Goal: Task Accomplishment & Management: Manage account settings

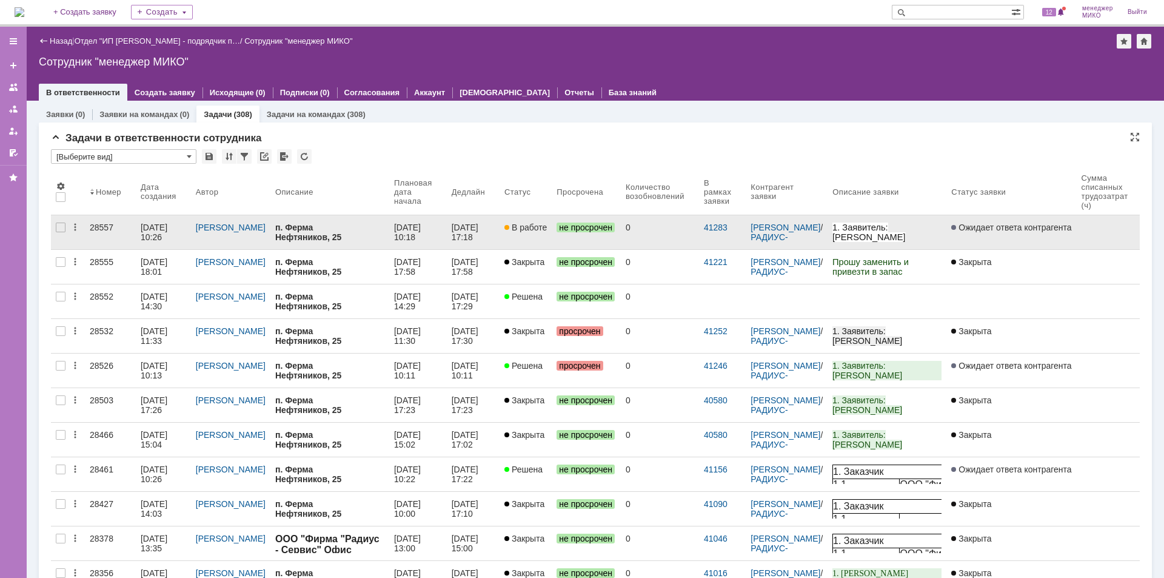
click at [110, 228] on div "28557" at bounding box center [110, 227] width 41 height 10
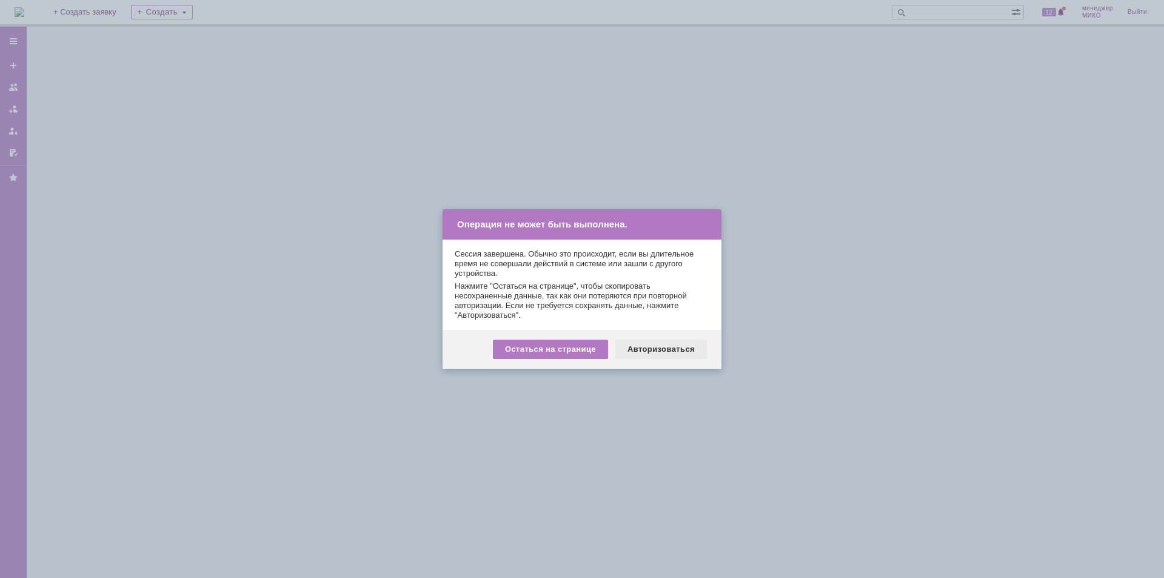
click at [664, 353] on div "Авторизоваться" at bounding box center [661, 348] width 92 height 19
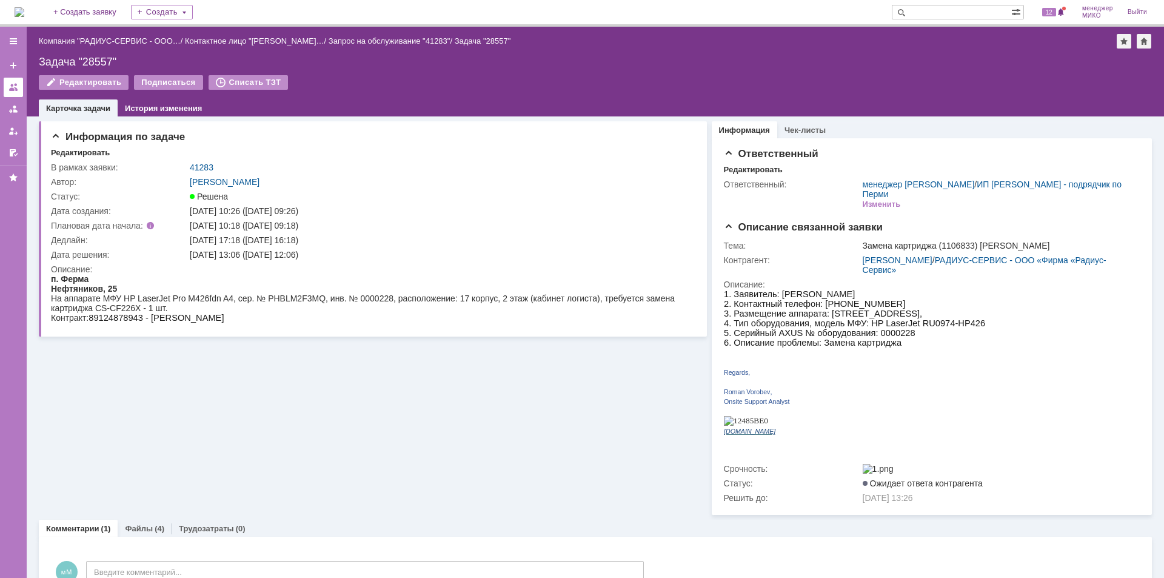
click at [10, 85] on div at bounding box center [13, 87] width 10 height 10
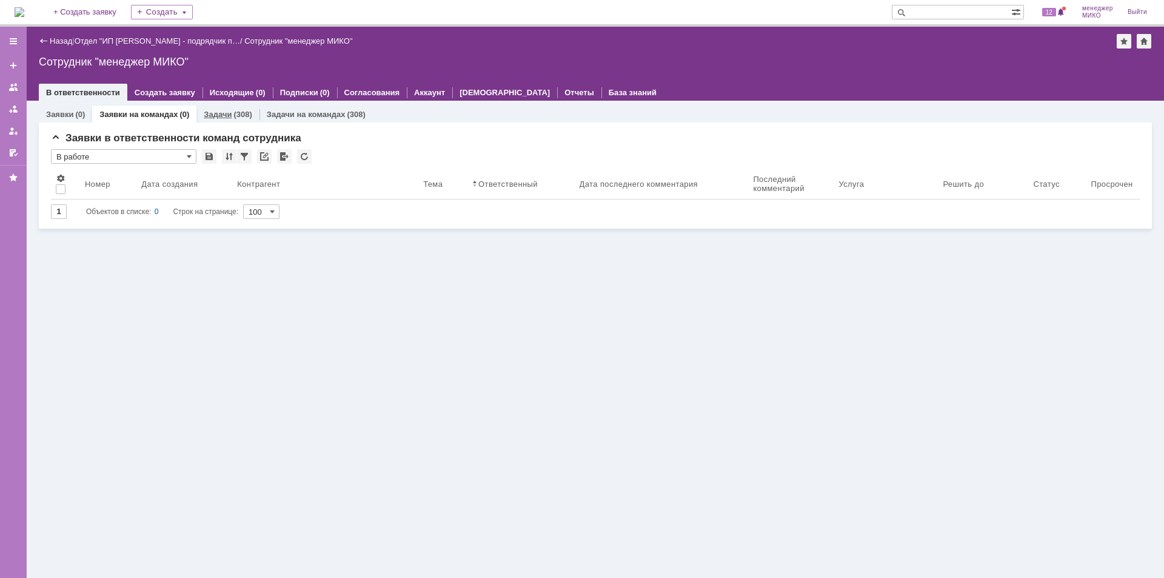
click at [212, 114] on link "Задачи" at bounding box center [218, 114] width 28 height 9
